Goal: Register for event/course

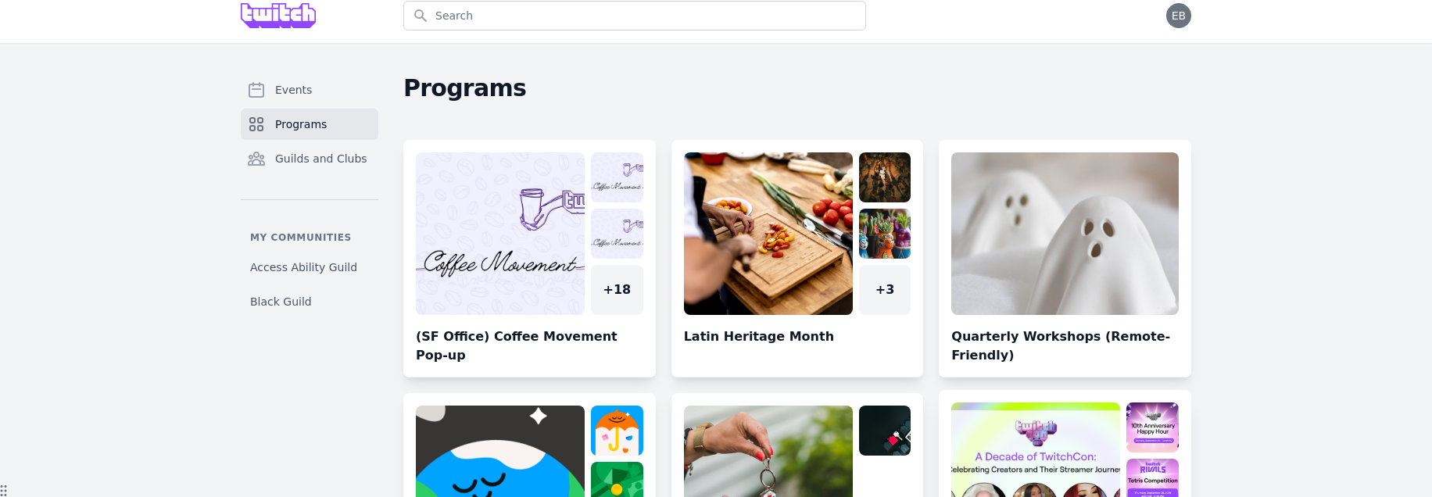
scroll to position [183, 0]
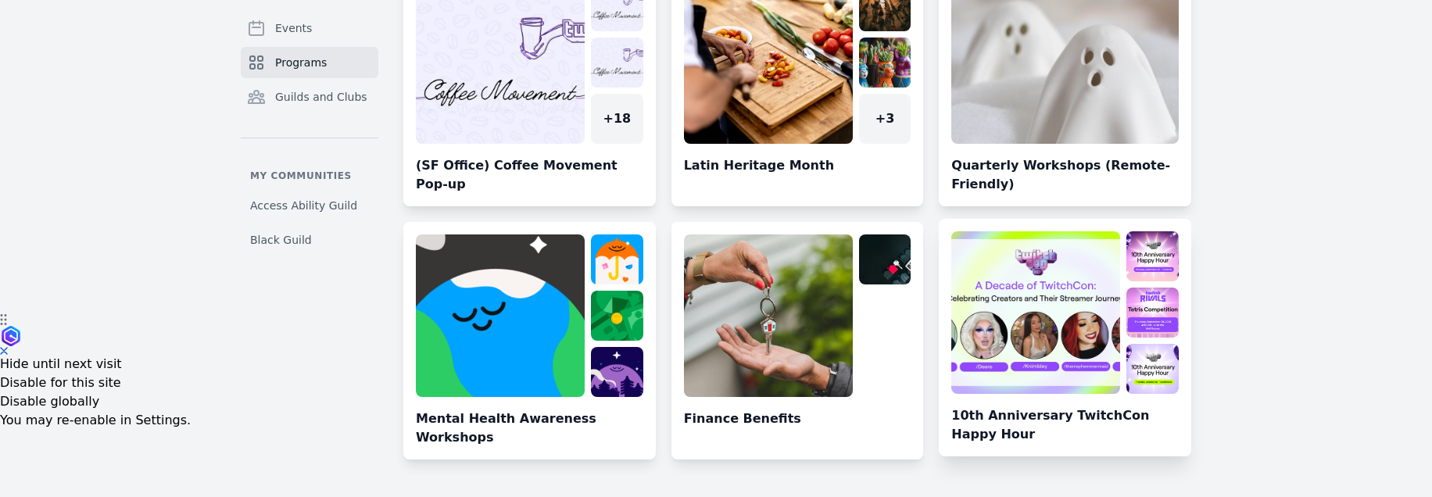
click at [1018, 381] on link at bounding box center [1065, 343] width 252 height 225
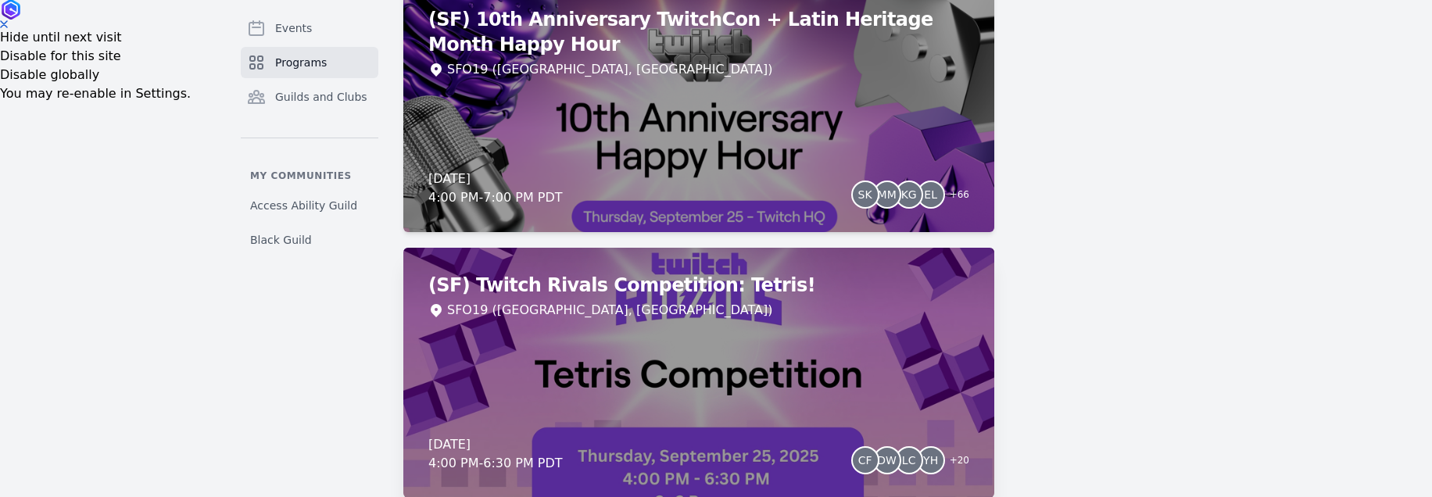
scroll to position [433, 0]
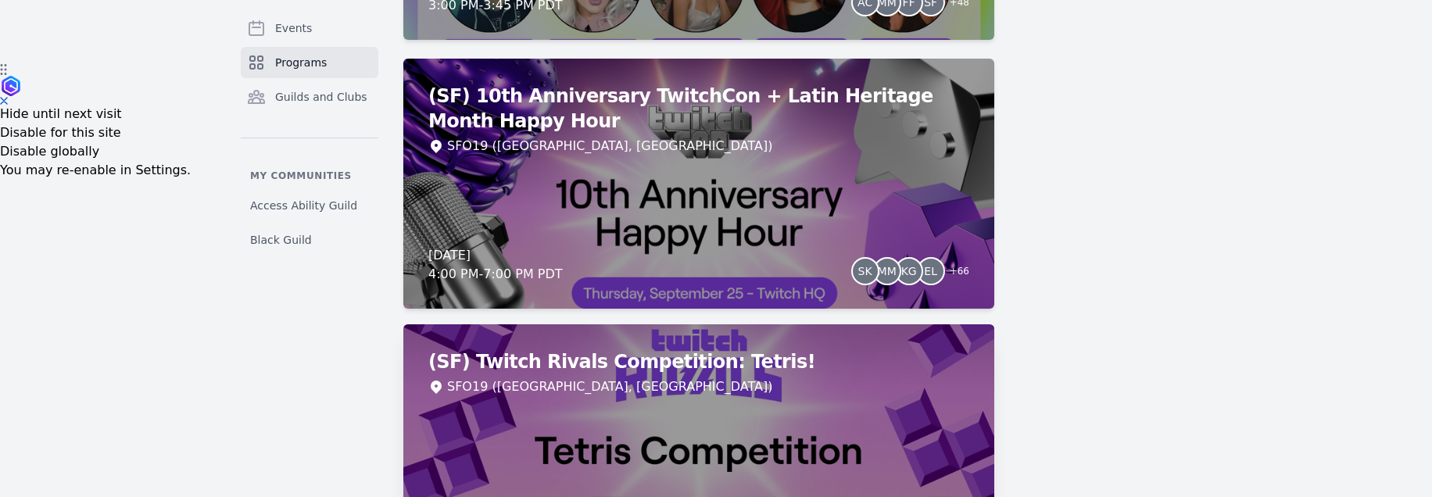
click at [681, 412] on div "(SF) Twitch Rivals Competition: Tetris! SFO19 ([GEOGRAPHIC_DATA], [GEOGRAPHIC_D…" at bounding box center [698, 449] width 591 height 250
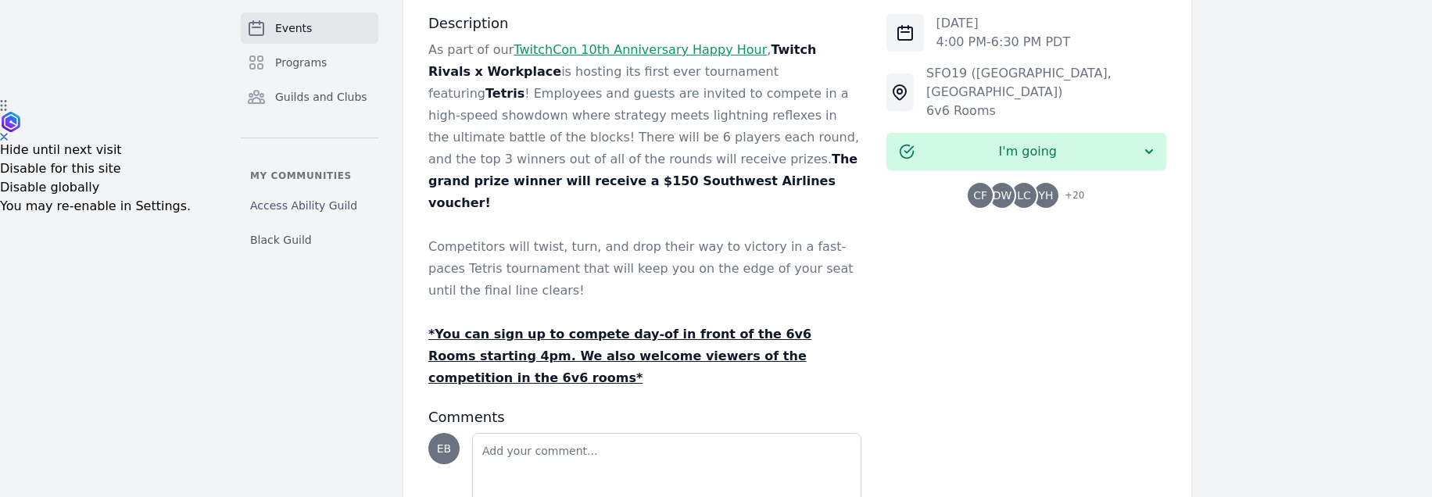
scroll to position [396, 0]
click at [1082, 187] on span "+ 20" at bounding box center [1069, 198] width 29 height 22
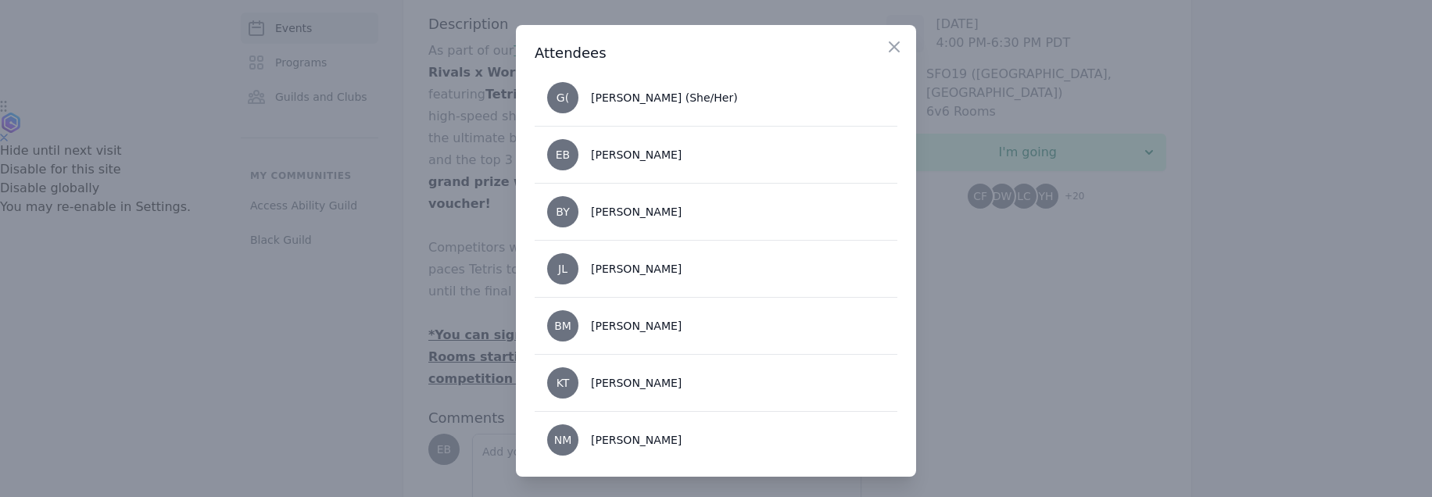
scroll to position [0, 0]
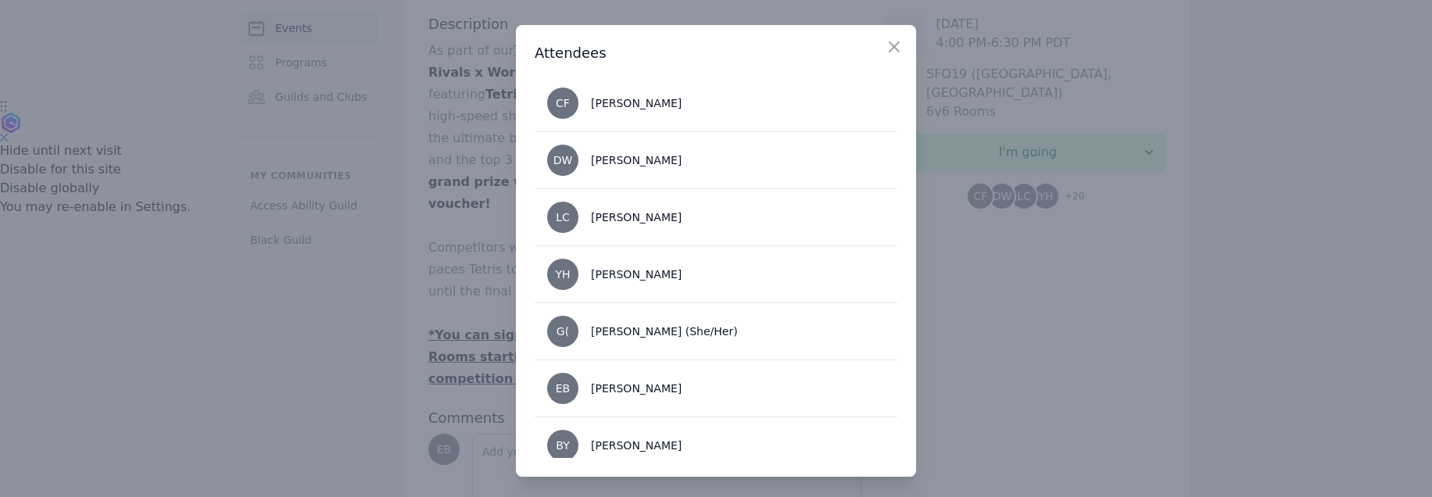
click at [232, 351] on div at bounding box center [716, 248] width 1432 height 497
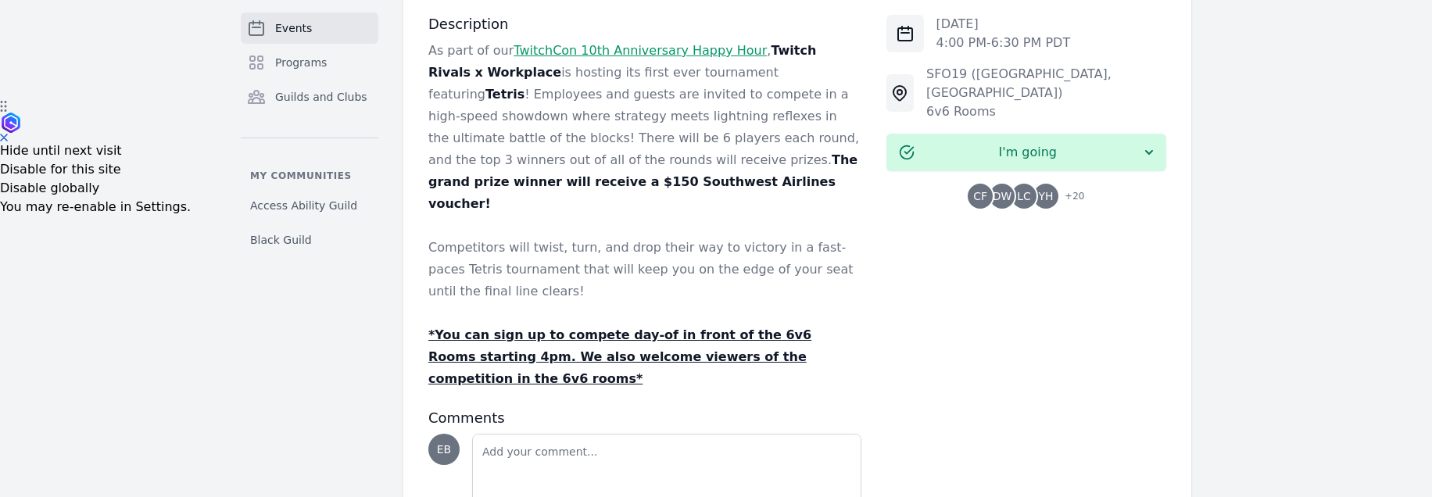
scroll to position [175, 0]
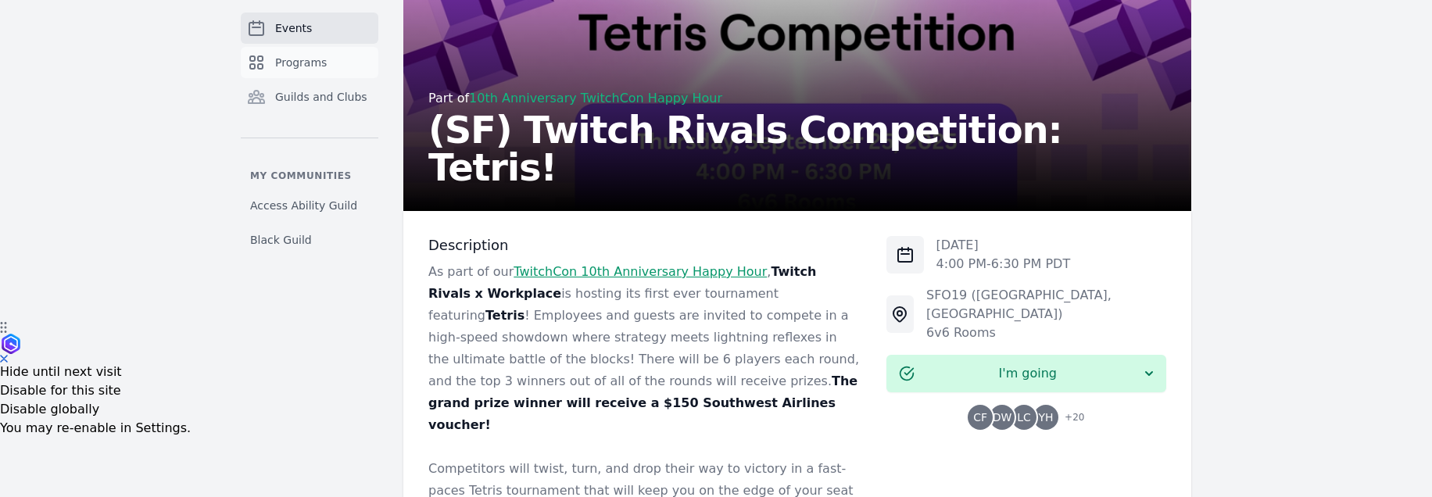
click at [275, 65] on span "Programs" at bounding box center [301, 63] width 52 height 16
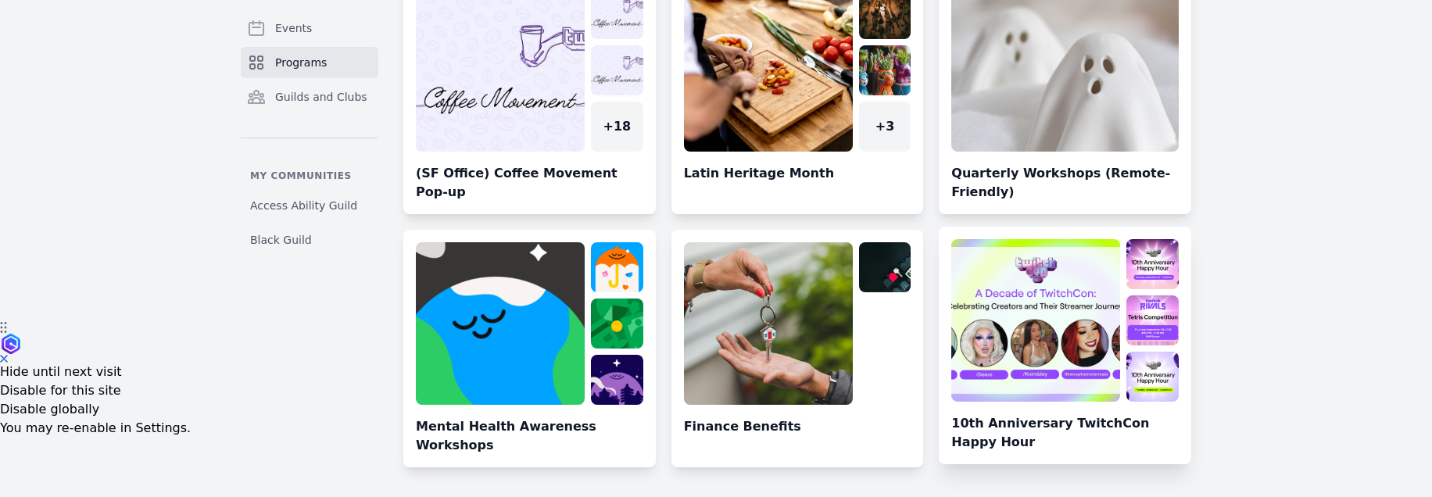
click at [985, 293] on link at bounding box center [1065, 351] width 252 height 225
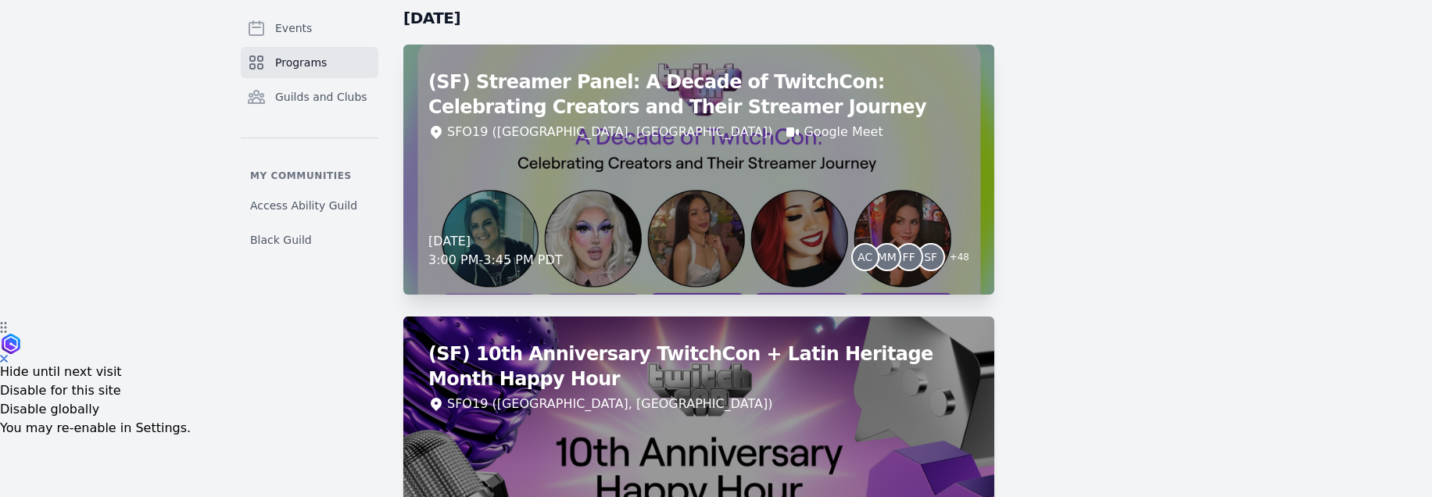
click at [927, 173] on div "(SF) Streamer Panel: A Decade of TwitchCon: Celebrating Creators and Their Stre…" at bounding box center [698, 170] width 591 height 250
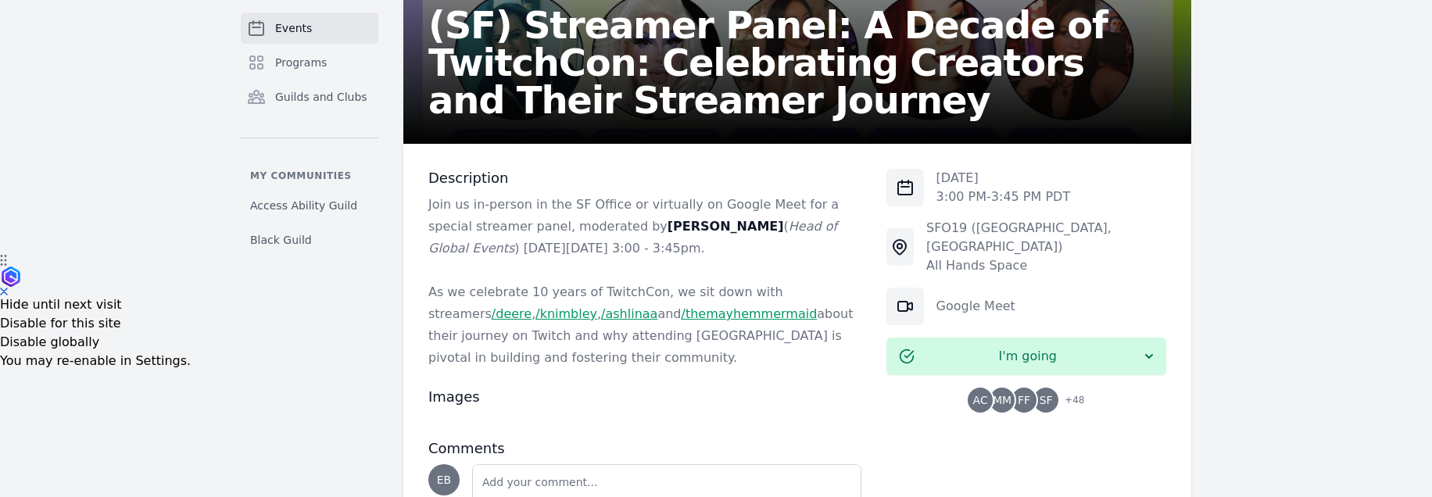
scroll to position [364, 0]
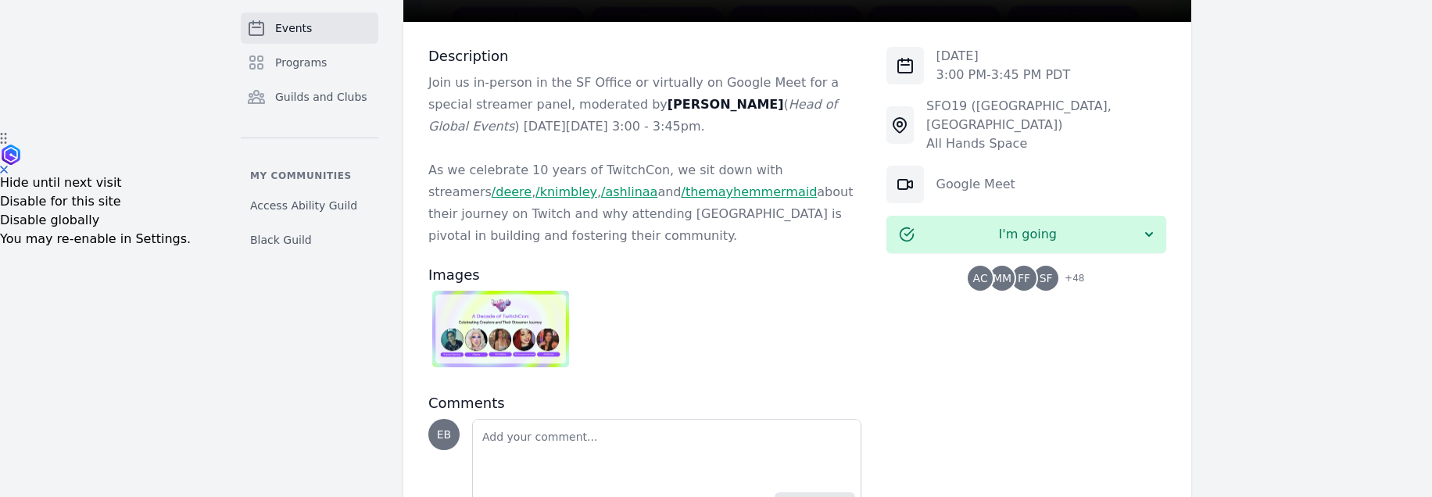
click at [990, 270] on div "AC MM FF SF + 48" at bounding box center [1025, 278] width 116 height 25
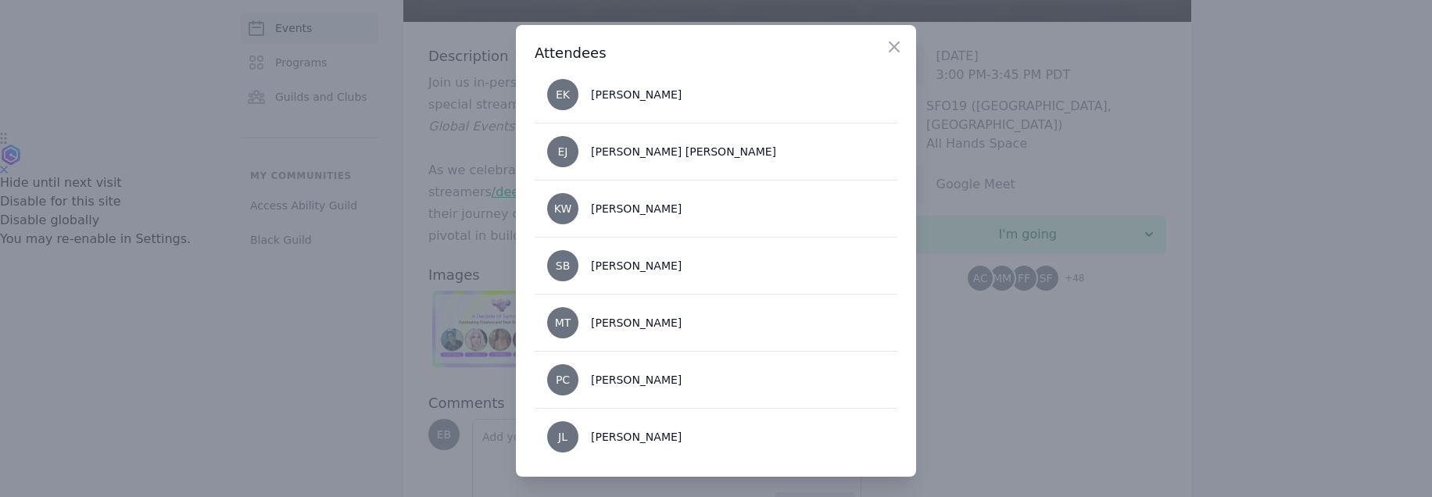
scroll to position [2575, 0]
click at [160, 381] on div at bounding box center [716, 248] width 1432 height 497
